Goal: Task Accomplishment & Management: Use online tool/utility

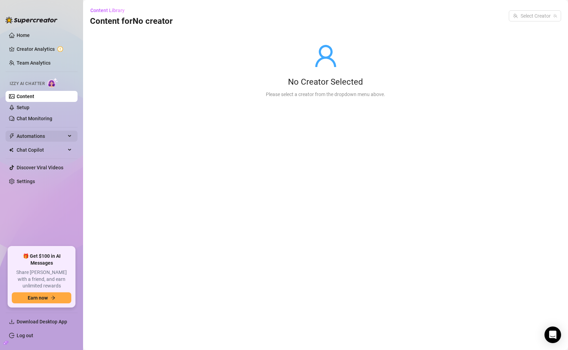
click at [40, 141] on span "Automations" at bounding box center [41, 136] width 49 height 11
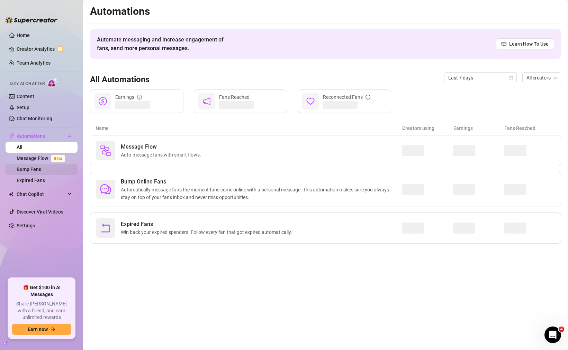
click at [39, 172] on link "Bump Fans" at bounding box center [29, 170] width 25 height 6
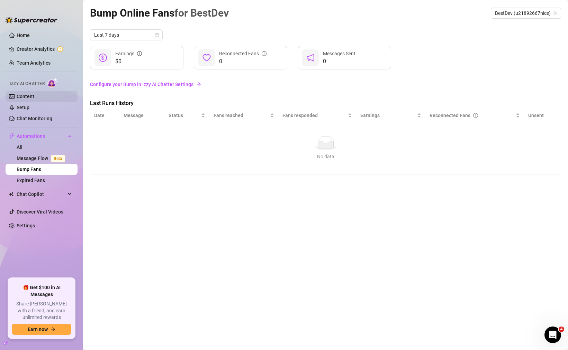
click at [34, 95] on link "Content" at bounding box center [26, 97] width 18 height 6
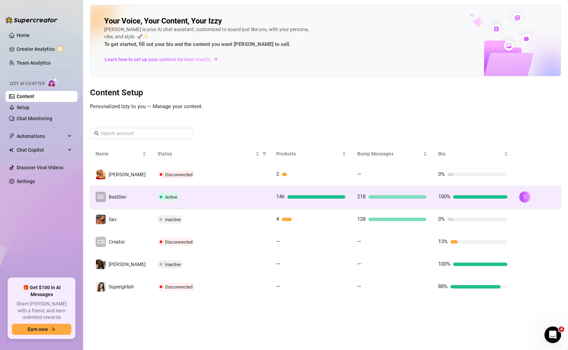
click at [343, 201] on td "146" at bounding box center [311, 197] width 81 height 22
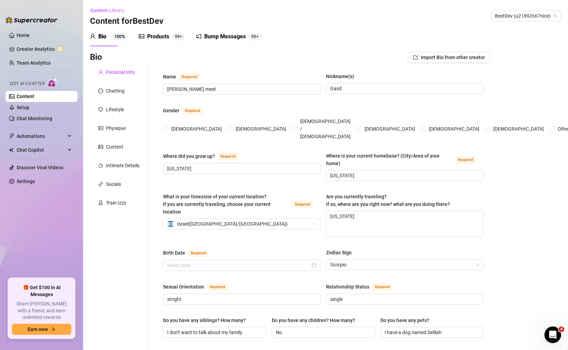
radio input "true"
type input "[DATE]"
click at [115, 210] on div "Personal Info Chatting Lifestyle Physique Content Intimate Details Socials Trai…" at bounding box center [119, 356] width 58 height 580
click at [117, 206] on div "Train Izzy" at bounding box center [116, 203] width 20 height 8
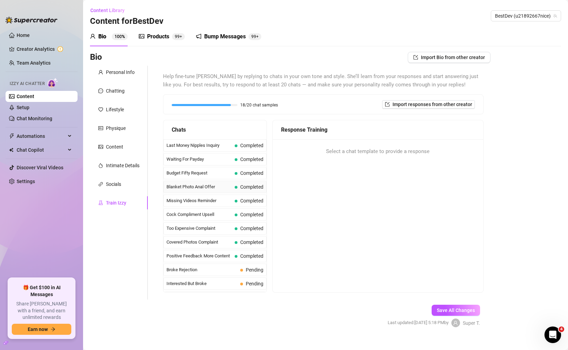
click at [192, 188] on span "Blanket Photo Anal Offer" at bounding box center [198, 187] width 65 height 7
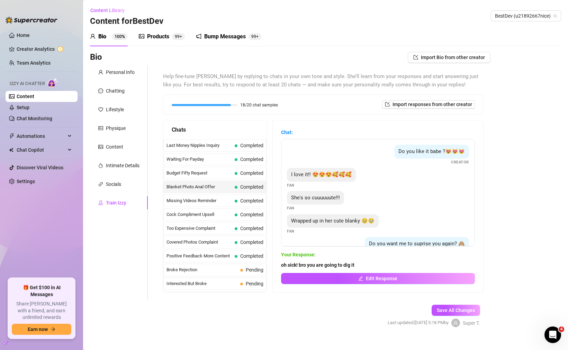
click at [148, 140] on div "Help fine-tune Izzy by replying to chats in your own tone and style. She’ll lea…" at bounding box center [319, 183] width 342 height 234
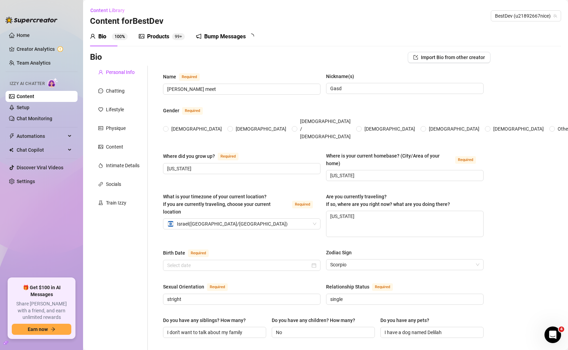
radio input "true"
type input "[DATE]"
click at [29, 108] on link "Setup" at bounding box center [23, 108] width 13 height 6
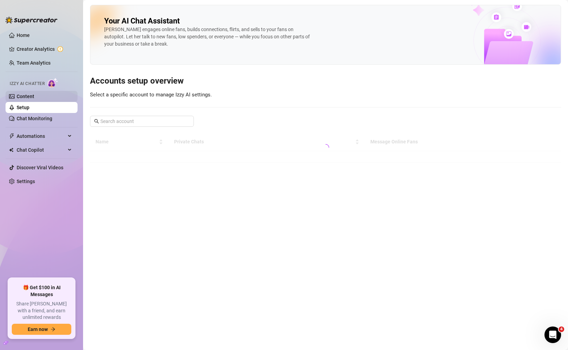
click at [33, 99] on link "Content" at bounding box center [26, 97] width 18 height 6
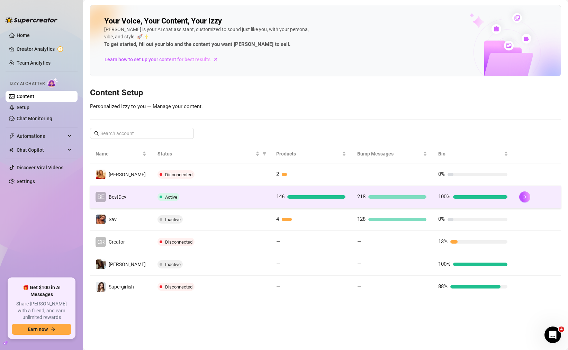
click at [178, 195] on div "Active" at bounding box center [211, 197] width 108 height 8
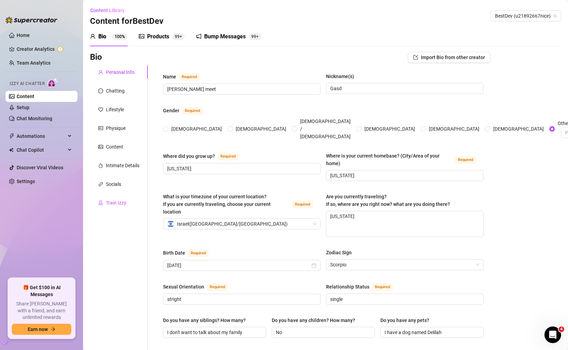
click at [120, 201] on div "Train Izzy" at bounding box center [116, 203] width 20 height 8
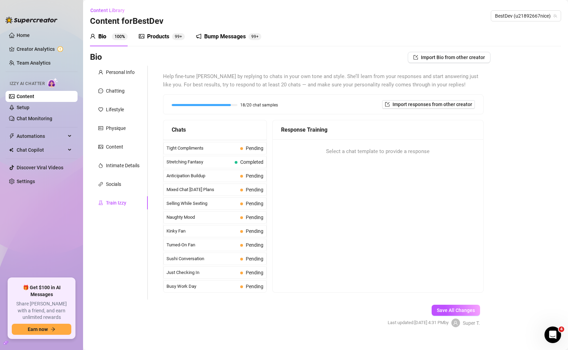
scroll to position [662, 0]
click at [208, 262] on div "[PERSON_NAME] Completed" at bounding box center [214, 258] width 103 height 12
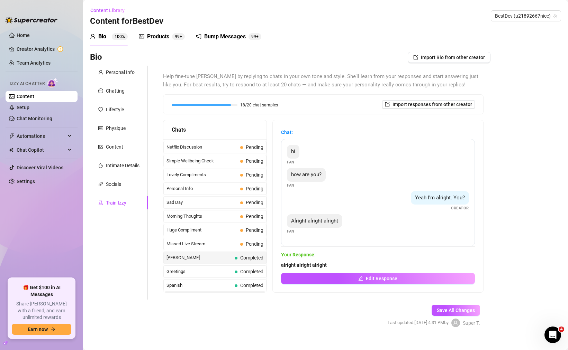
click at [212, 258] on span "[PERSON_NAME]" at bounding box center [198, 258] width 65 height 7
click at [225, 281] on div "Spanish Completed" at bounding box center [214, 286] width 103 height 12
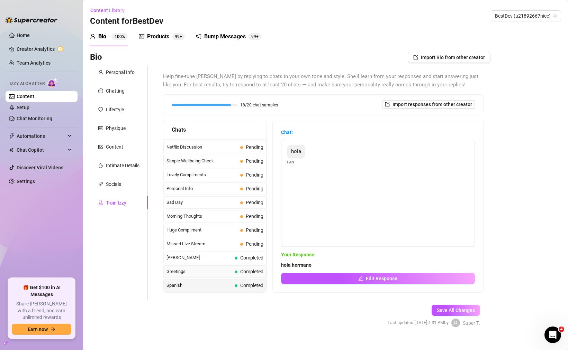
click at [221, 274] on span "Greetings" at bounding box center [198, 271] width 65 height 7
click at [229, 205] on span "Sad Day" at bounding box center [201, 202] width 71 height 7
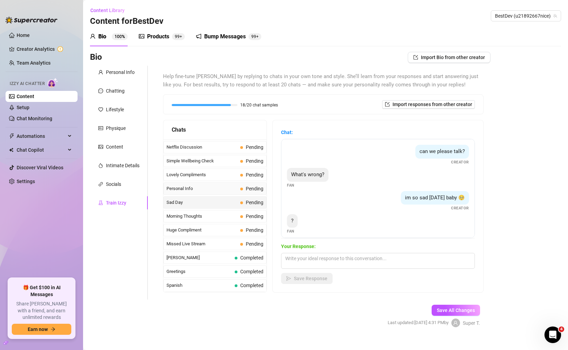
click at [230, 188] on span "Personal Info" at bounding box center [201, 188] width 71 height 7
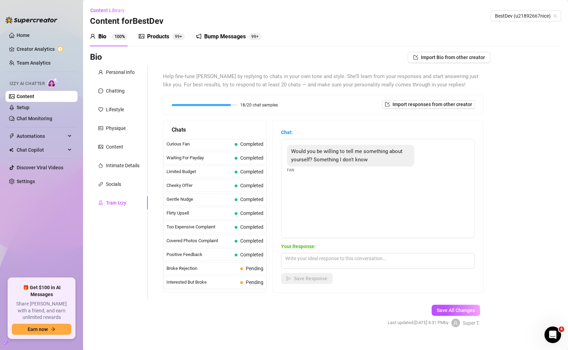
scroll to position [0, 0]
click at [214, 242] on span "Covered Photos Complaint" at bounding box center [198, 242] width 65 height 7
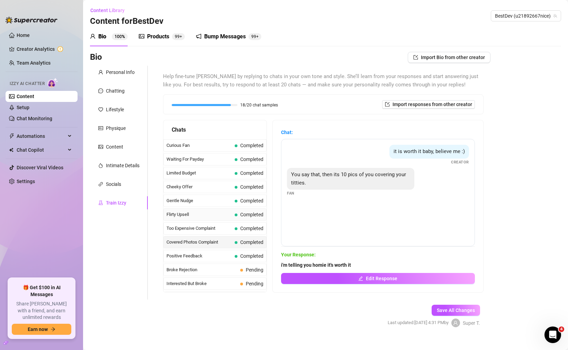
click at [205, 210] on div "Flirty Upsell Completed" at bounding box center [214, 215] width 103 height 12
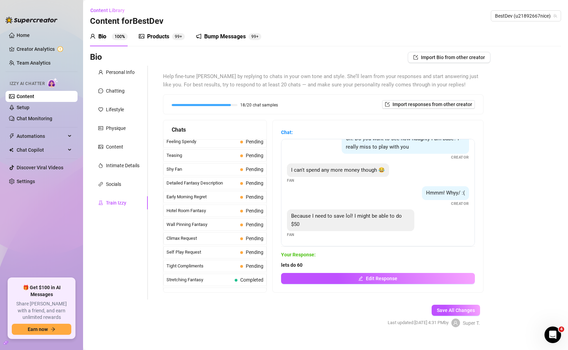
scroll to position [239, 0]
click at [207, 268] on span "Anticipation Buildup" at bounding box center [201, 266] width 71 height 7
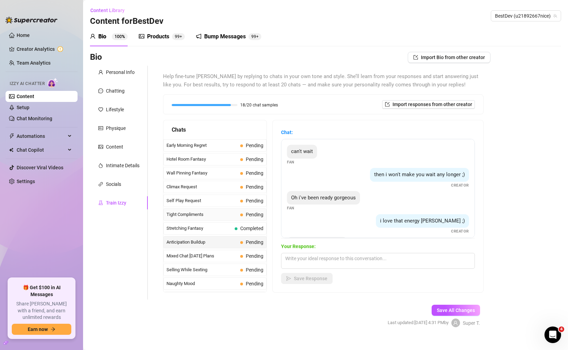
scroll to position [322, 0]
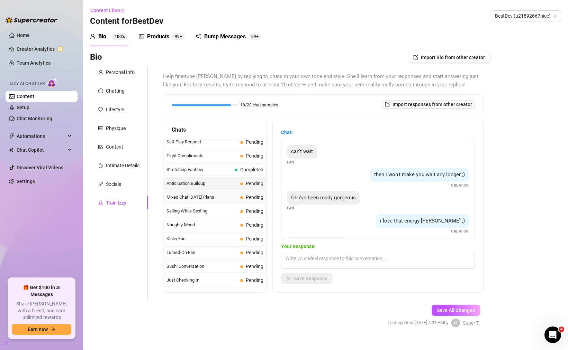
click at [223, 199] on span "Mixed Chat [DATE] Plans" at bounding box center [201, 197] width 71 height 7
click at [223, 208] on span "Selling While Sexting" at bounding box center [201, 211] width 71 height 7
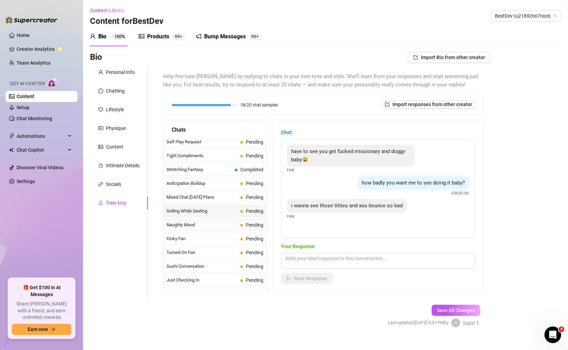
click at [218, 227] on span "Naughty Mood" at bounding box center [201, 225] width 71 height 7
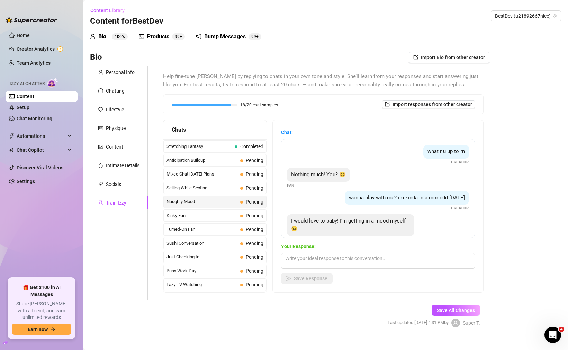
scroll to position [363, 0]
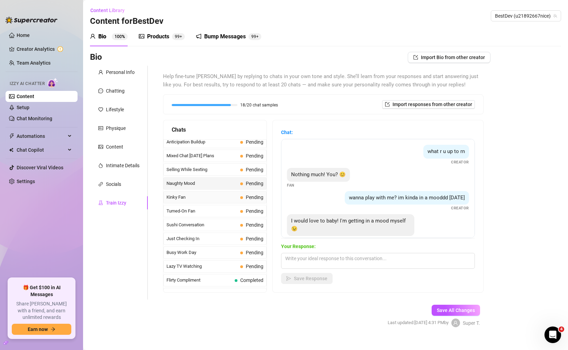
click at [219, 199] on span "Kinky Fan" at bounding box center [201, 197] width 71 height 7
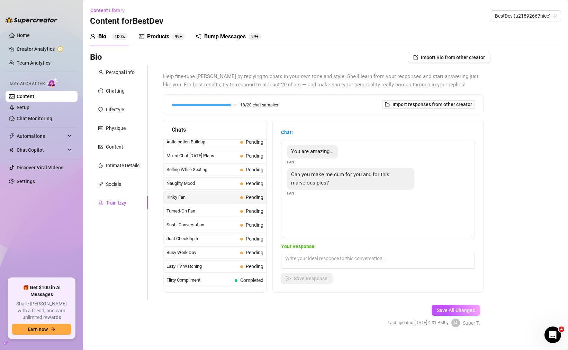
click at [219, 204] on div "Curious Fan Completed Waiting For Payday Completed Limited Budget Completed Che…" at bounding box center [214, 183] width 103 height 815
click at [220, 208] on div "Turned-On Fan Pending" at bounding box center [214, 211] width 103 height 12
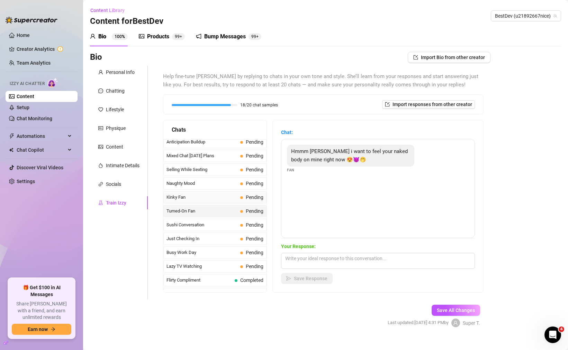
click at [222, 193] on div "Kinky Fan Pending" at bounding box center [214, 197] width 103 height 12
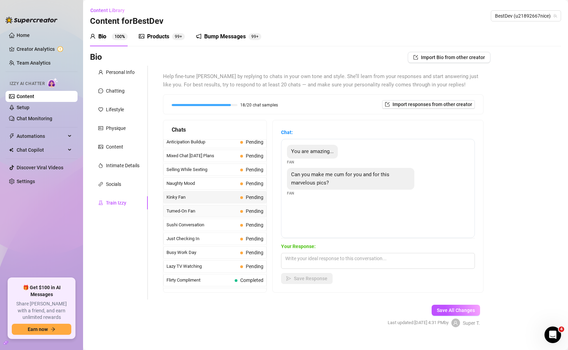
click at [222, 207] on div "Turned-On Fan Pending" at bounding box center [214, 211] width 103 height 12
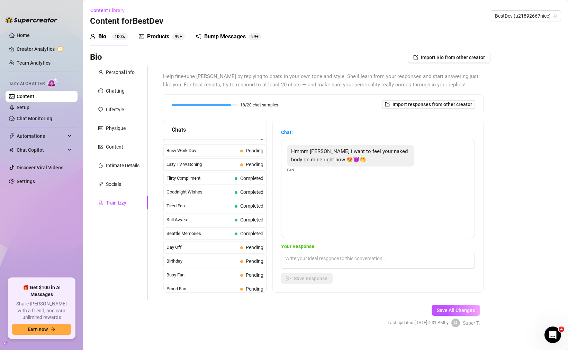
scroll to position [488, 0]
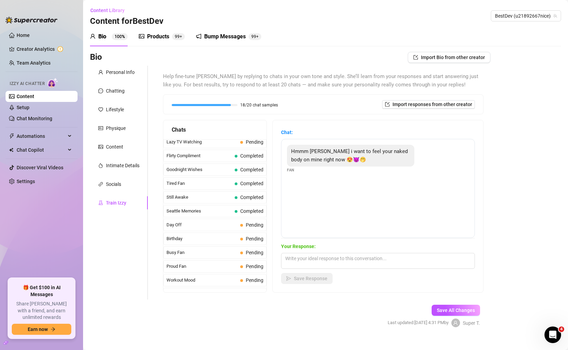
click at [222, 207] on div "Seattle Memories Completed" at bounding box center [214, 211] width 103 height 12
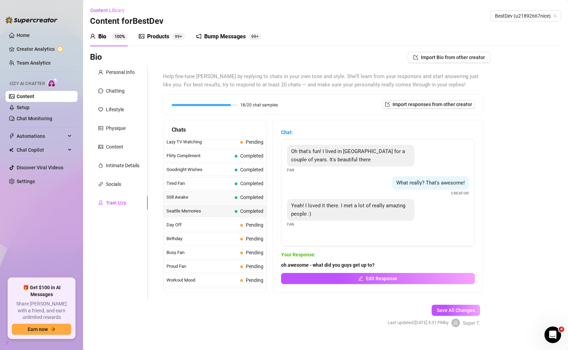
click at [222, 200] on span "Still Awake" at bounding box center [198, 197] width 65 height 7
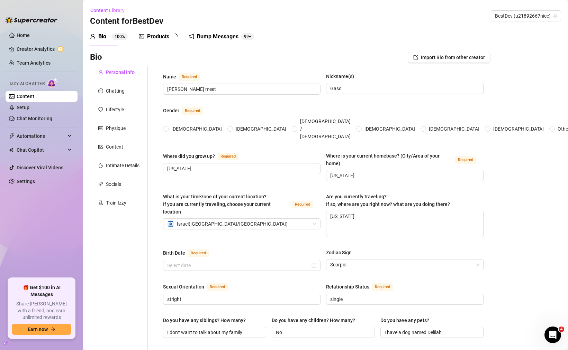
radio input "true"
type input "[DATE]"
